Goal: Task Accomplishment & Management: Manage account settings

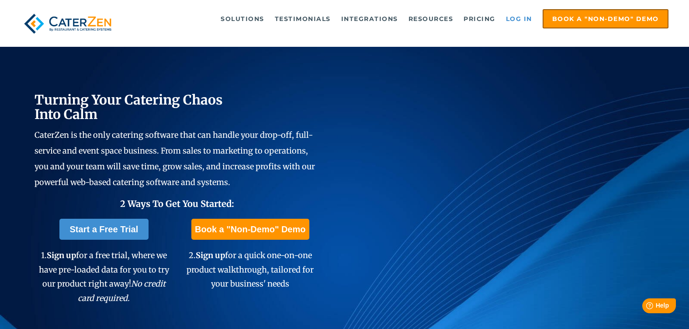
click at [511, 20] on link "Log in" at bounding box center [519, 18] width 35 height 17
click at [523, 18] on link "Log in" at bounding box center [519, 18] width 35 height 17
click at [520, 19] on link "Log in" at bounding box center [519, 18] width 35 height 17
